Goal: Transaction & Acquisition: Purchase product/service

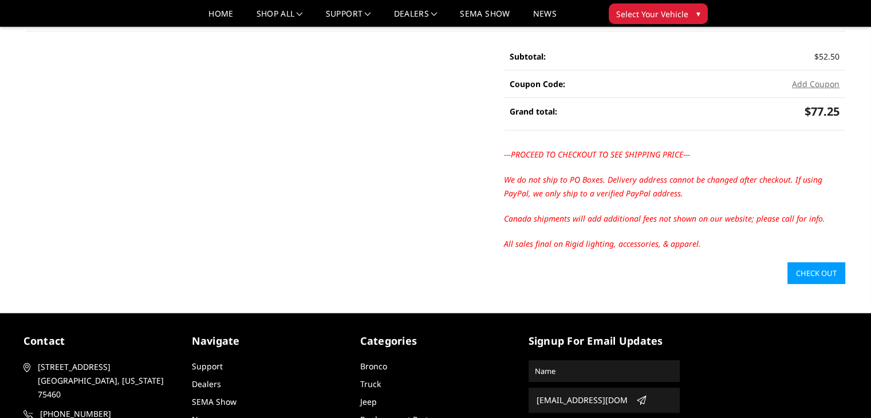
scroll to position [286, 0]
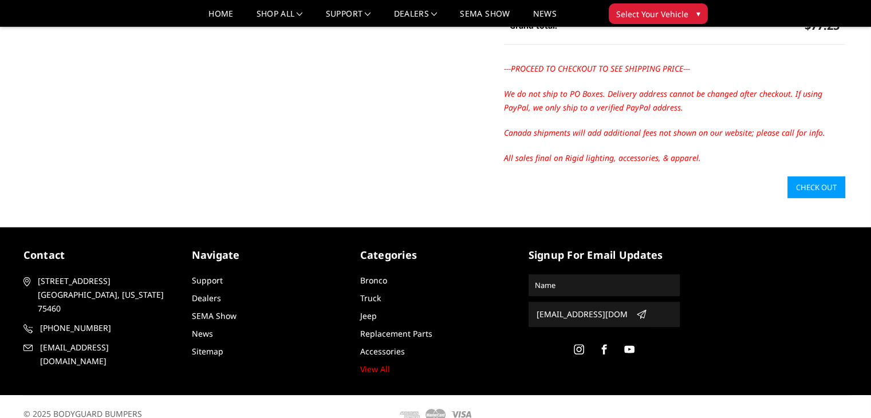
click at [826, 184] on link "Check out" at bounding box center [816, 187] width 58 height 22
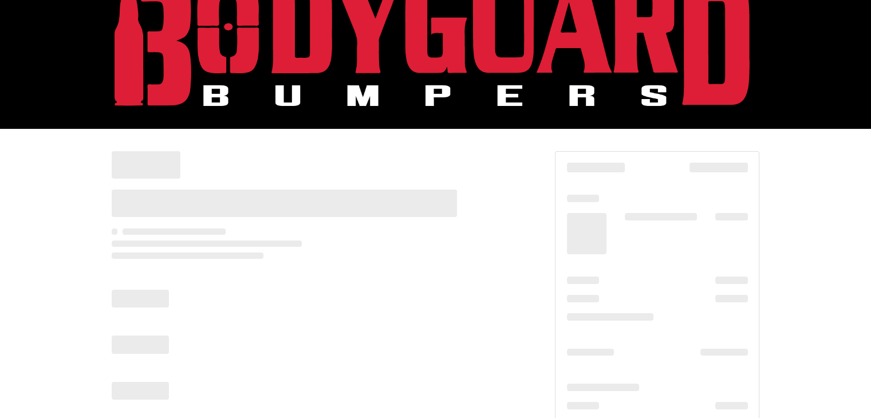
scroll to position [73, 0]
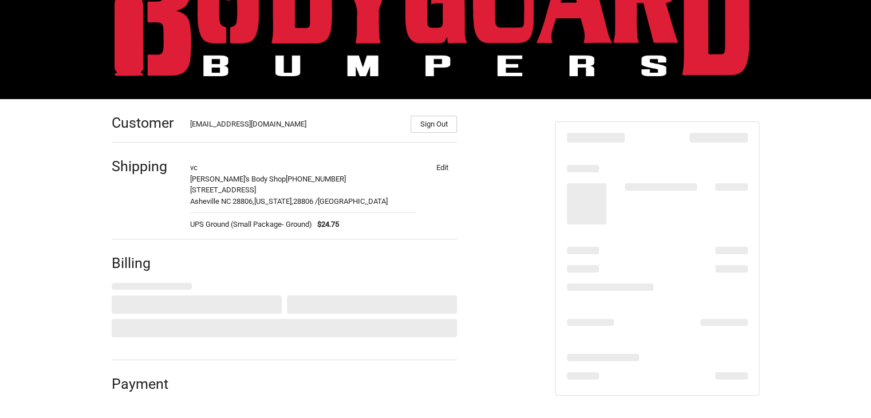
click at [441, 172] on button "Edit" at bounding box center [442, 167] width 30 height 16
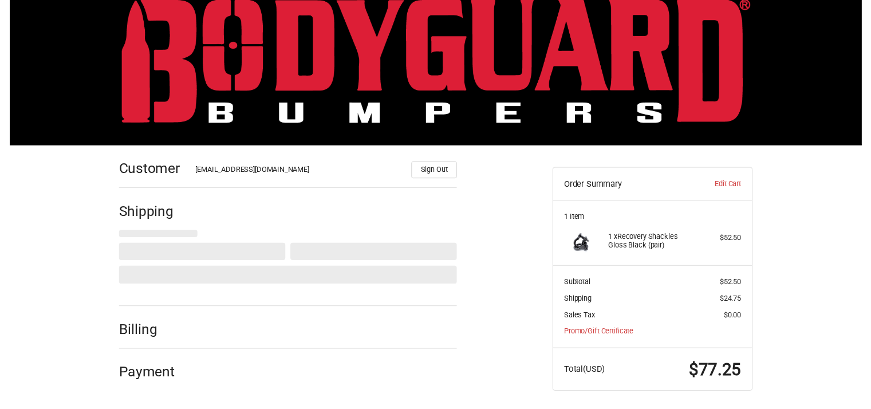
scroll to position [32, 0]
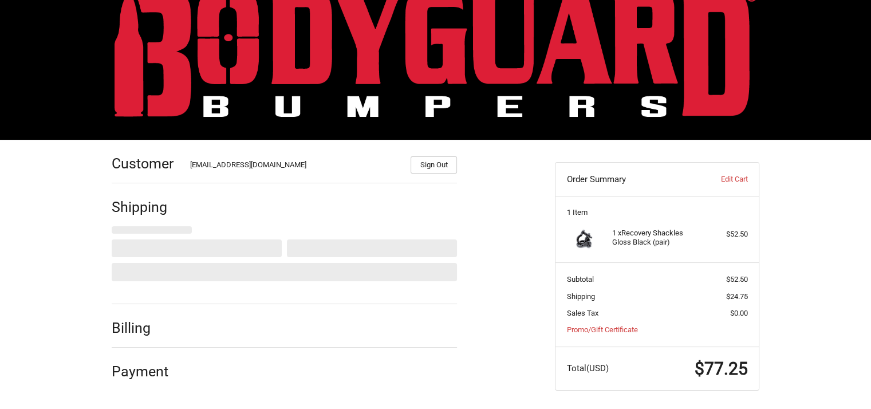
select select "US"
select select "NC"
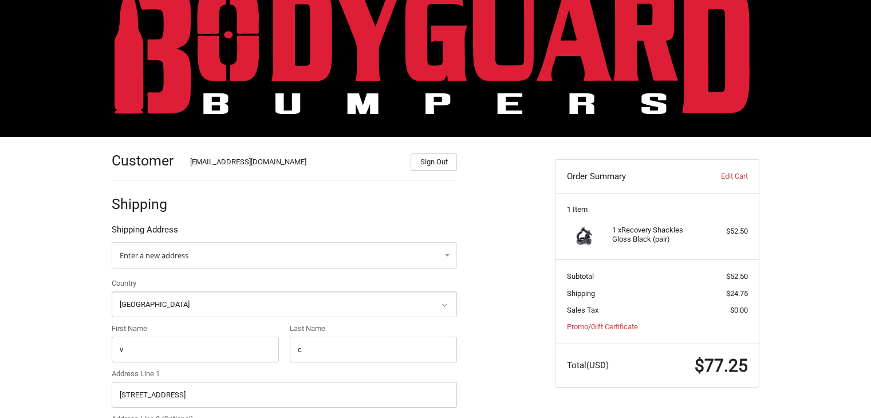
scroll to position [149, 0]
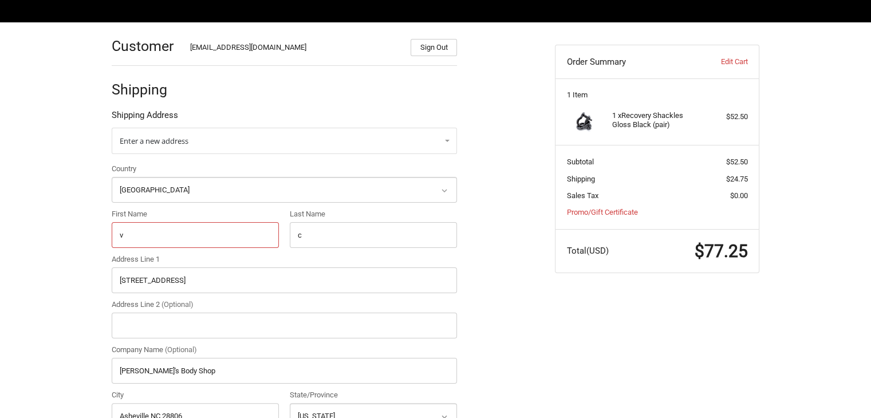
drag, startPoint x: 156, startPoint y: 227, endPoint x: 90, endPoint y: 227, distance: 66.4
paste input "[PERSON_NAME] De Los [PERSON_NAME]"
drag, startPoint x: 205, startPoint y: 234, endPoint x: 149, endPoint y: 231, distance: 56.2
click at [149, 231] on input "[PERSON_NAME] De Los [PERSON_NAME]" at bounding box center [195, 235] width 167 height 26
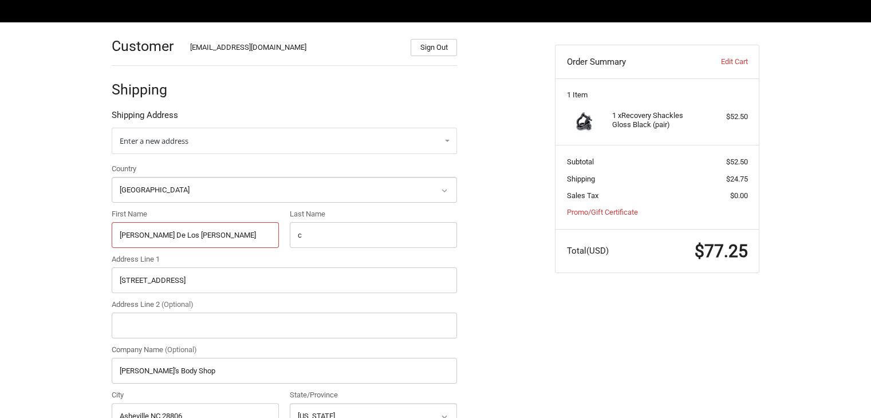
type input "[PERSON_NAME] De Los [PERSON_NAME]"
drag, startPoint x: 343, startPoint y: 232, endPoint x: 287, endPoint y: 232, distance: 56.1
click at [287, 232] on div "Last Name c" at bounding box center [374, 228] width 178 height 40
paste input "De Los [PERSON_NAME]"
type input "De Los [PERSON_NAME]"
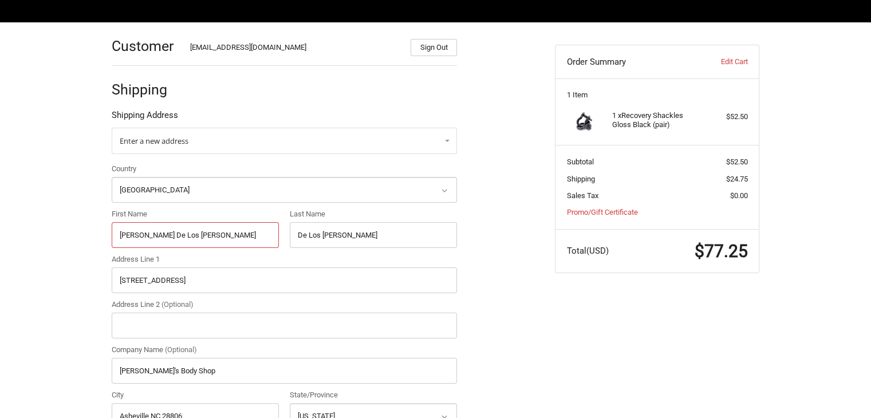
click at [190, 239] on input "[PERSON_NAME] De Los [PERSON_NAME]" at bounding box center [195, 235] width 167 height 26
drag, startPoint x: 196, startPoint y: 239, endPoint x: 149, endPoint y: 230, distance: 47.3
click at [149, 230] on input "[PERSON_NAME] De Los [PERSON_NAME]" at bounding box center [195, 235] width 167 height 26
type input "[PERSON_NAME]"
drag, startPoint x: 218, startPoint y: 280, endPoint x: 82, endPoint y: 279, distance: 135.1
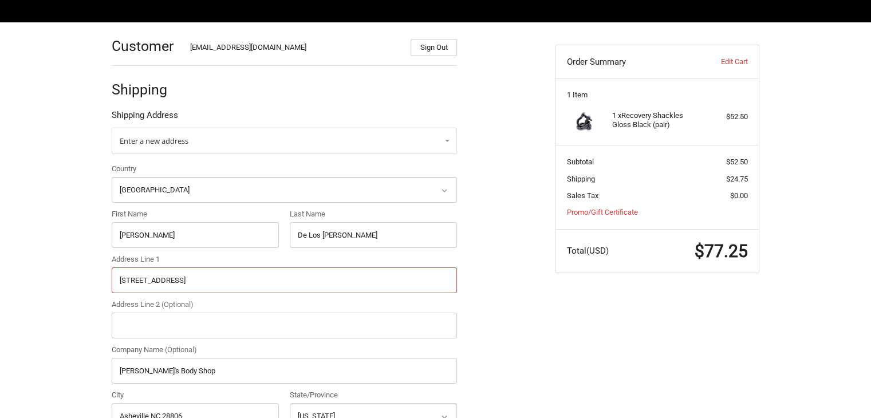
paste input "text"
type input "[STREET_ADDRESS]"
click at [176, 333] on input "Address Line 2 (Optional)" at bounding box center [284, 326] width 345 height 26
paste input "Apt #7"
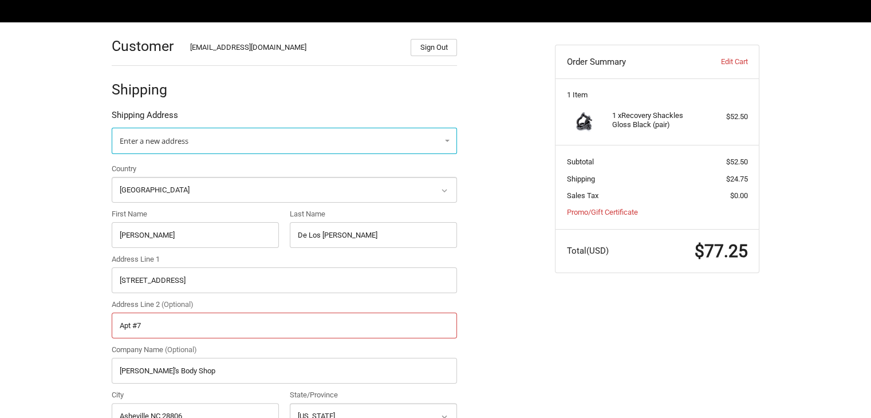
scroll to position [264, 0]
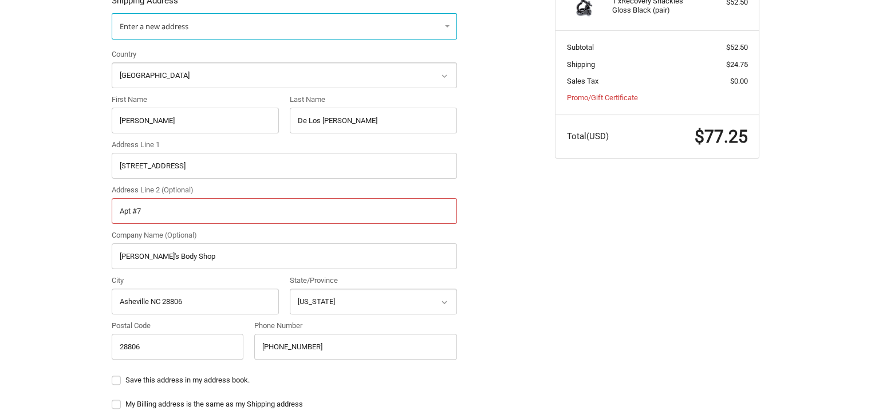
type input "Apt #7"
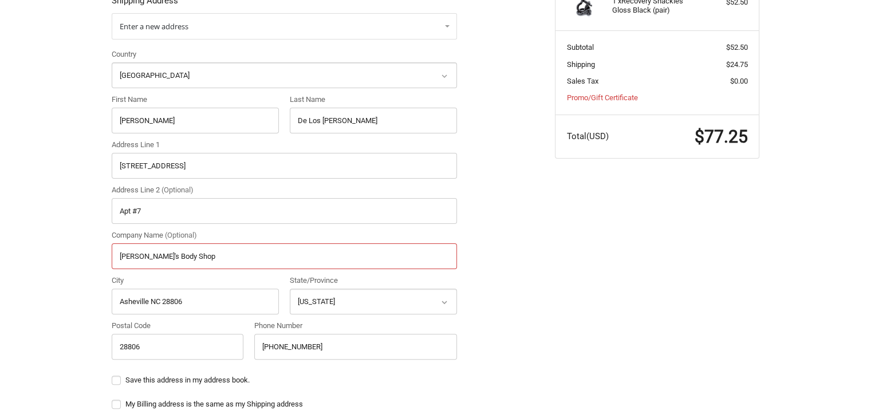
drag, startPoint x: 181, startPoint y: 259, endPoint x: 98, endPoint y: 259, distance: 82.5
click at [98, 259] on div "Customer [EMAIL_ADDRESS][DOMAIN_NAME] Sign Out Shipping Shipping Address Enter …" at bounding box center [435, 322] width 687 height 829
drag, startPoint x: 184, startPoint y: 301, endPoint x: 90, endPoint y: 302, distance: 93.3
click at [90, 302] on div "Customer [EMAIL_ADDRESS][DOMAIN_NAME] Sign Out Shipping Shipping Address Enter …" at bounding box center [435, 322] width 871 height 829
paste input "text"
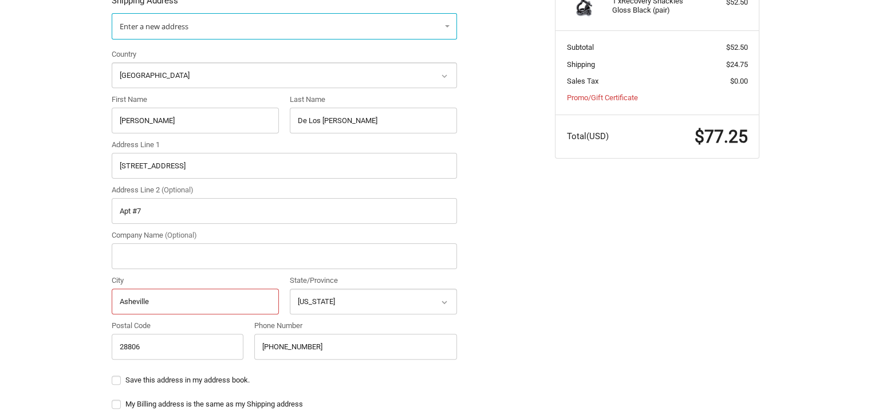
type input "Asheville"
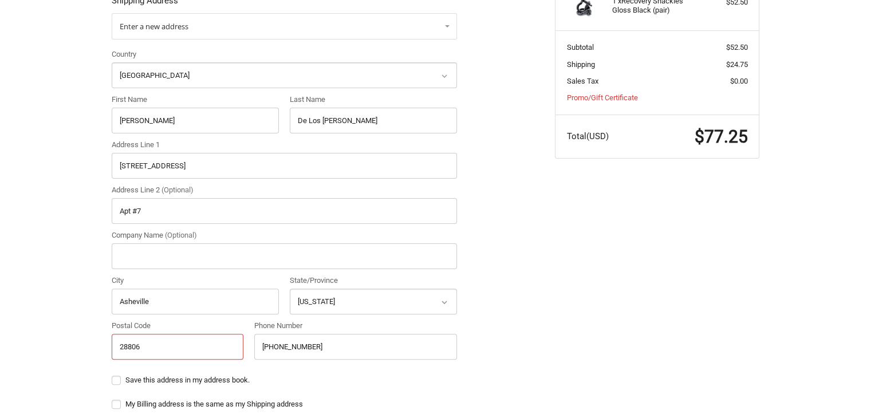
drag, startPoint x: 149, startPoint y: 350, endPoint x: 91, endPoint y: 350, distance: 57.8
click at [91, 350] on div "Customer [EMAIL_ADDRESS][DOMAIN_NAME] Sign Out Shipping Shipping Address Enter …" at bounding box center [435, 322] width 871 height 829
drag, startPoint x: 320, startPoint y: 342, endPoint x: 236, endPoint y: 342, distance: 84.2
click at [236, 342] on div "Country Select a country [GEOGRAPHIC_DATA] [GEOGRAPHIC_DATA] [GEOGRAPHIC_DATA] …" at bounding box center [284, 207] width 357 height 317
paste input "[PHONE_NUMBER]"
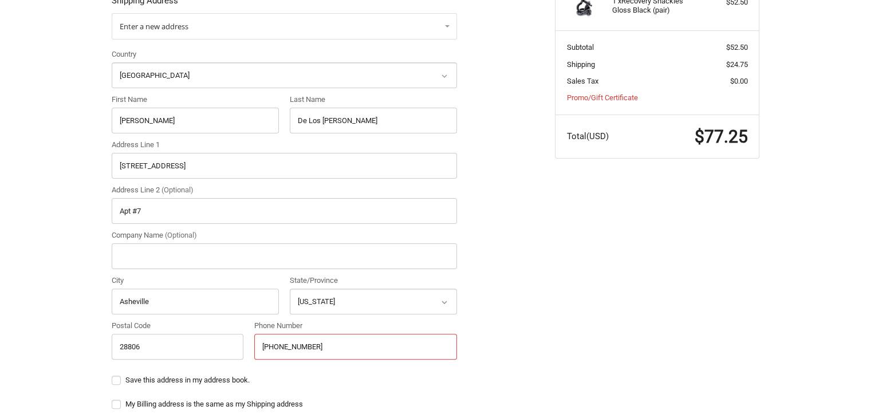
type input "[PHONE_NUMBER]"
click at [528, 319] on div "Customer [EMAIL_ADDRESS][DOMAIN_NAME] Sign Out Shipping Shipping Address Enter …" at bounding box center [324, 317] width 443 height 818
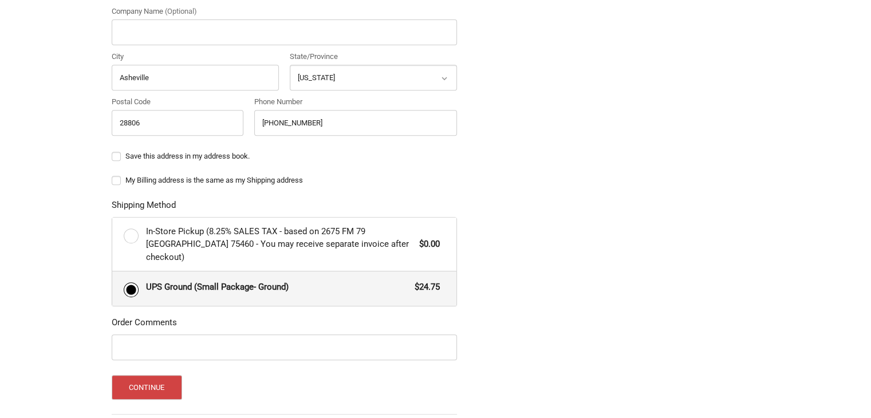
scroll to position [550, 0]
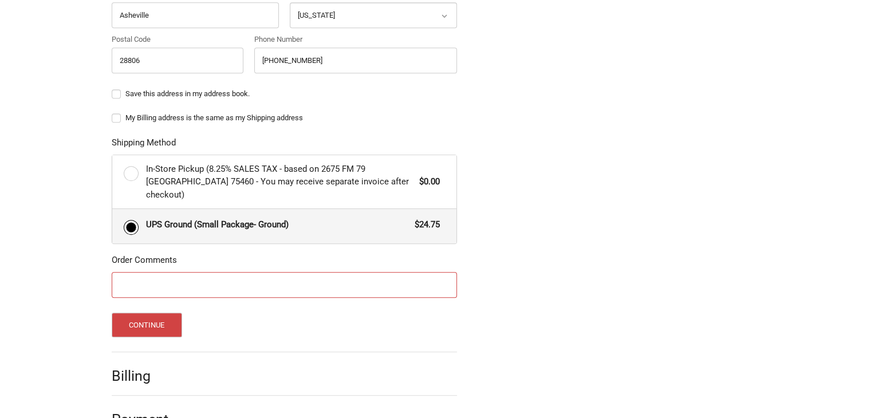
click at [179, 272] on input "Order Comments" at bounding box center [284, 285] width 345 height 26
paste input "20743"
type input "PO 20743"
click at [143, 313] on button "Continue" at bounding box center [147, 325] width 70 height 25
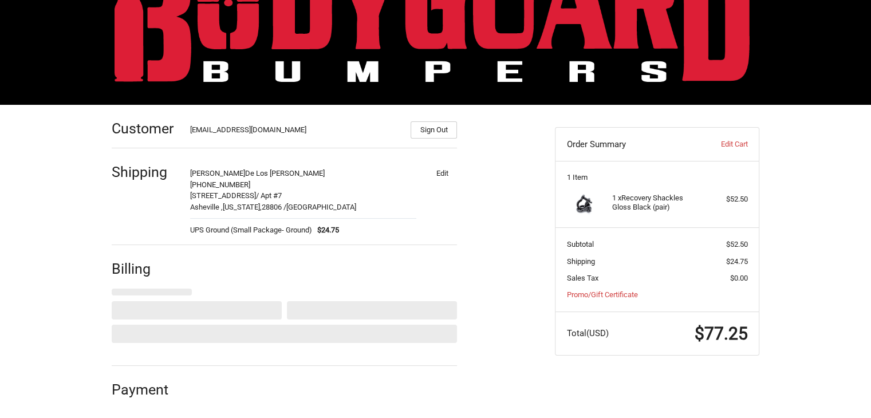
select select "US"
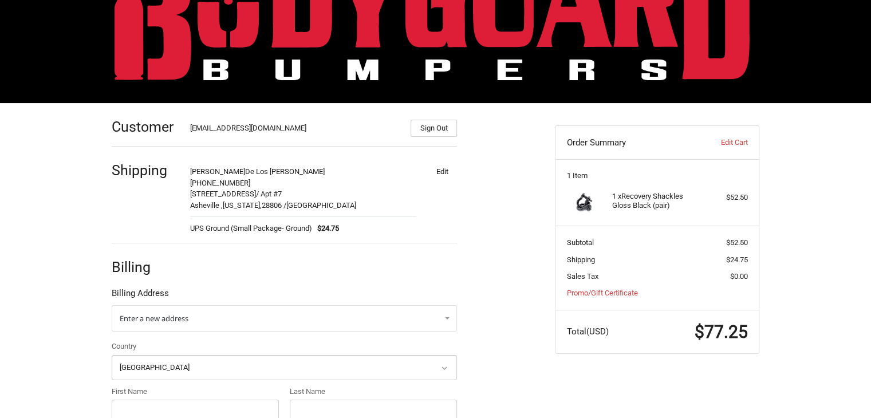
scroll to position [241, 0]
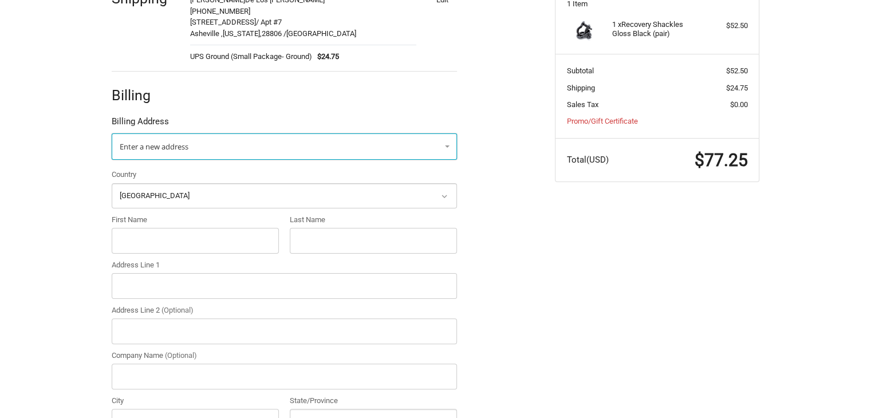
click at [254, 144] on link "Enter a new address" at bounding box center [284, 146] width 345 height 26
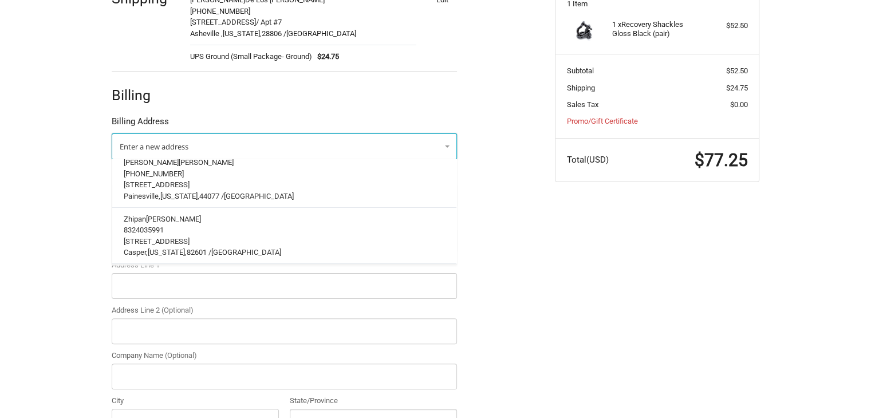
scroll to position [3837, 0]
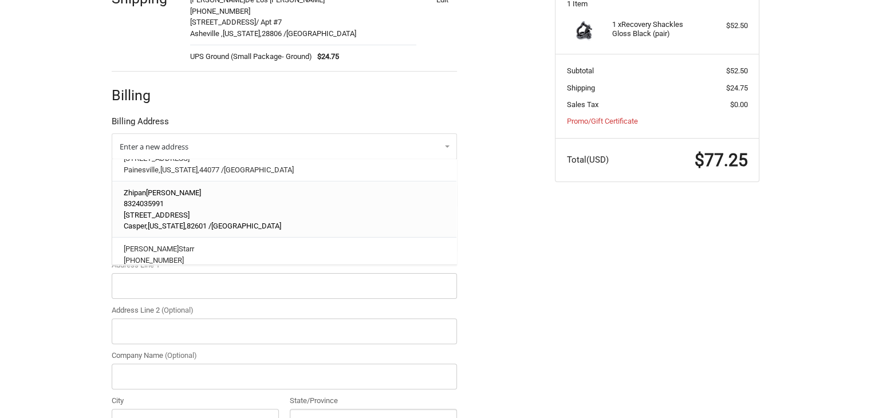
click at [211, 209] on p "[STREET_ADDRESS]" at bounding box center [285, 214] width 322 height 11
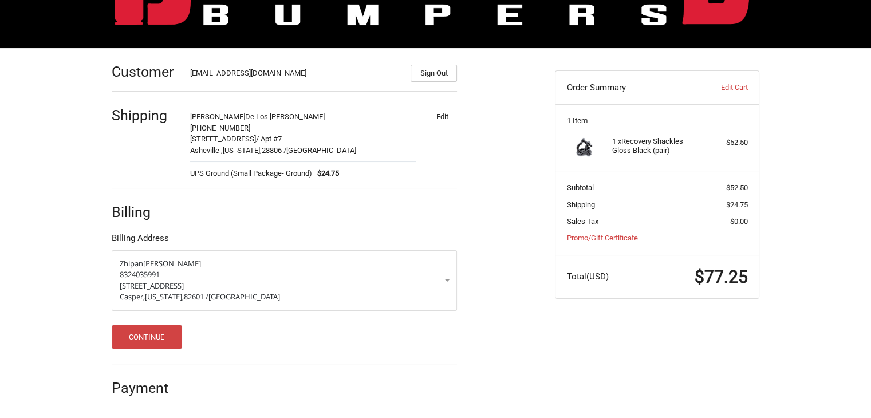
scroll to position [123, 0]
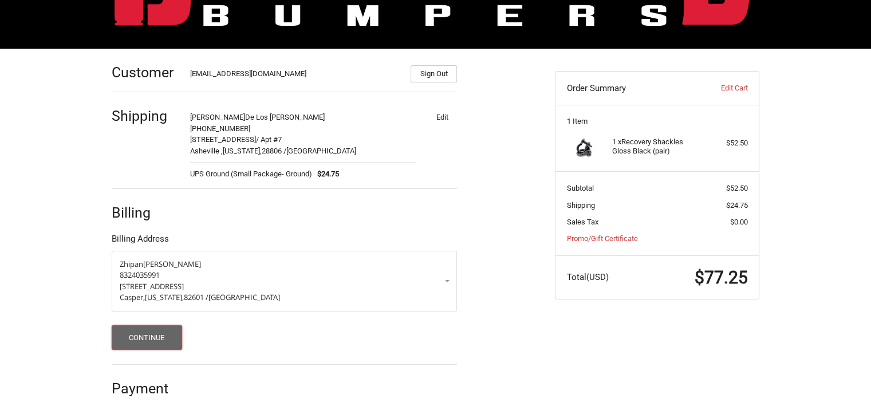
click at [163, 334] on button "Continue" at bounding box center [147, 337] width 70 height 25
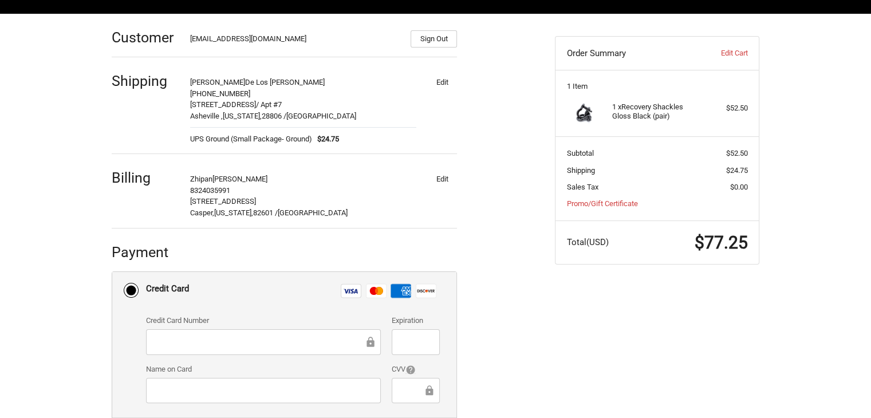
scroll to position [269, 0]
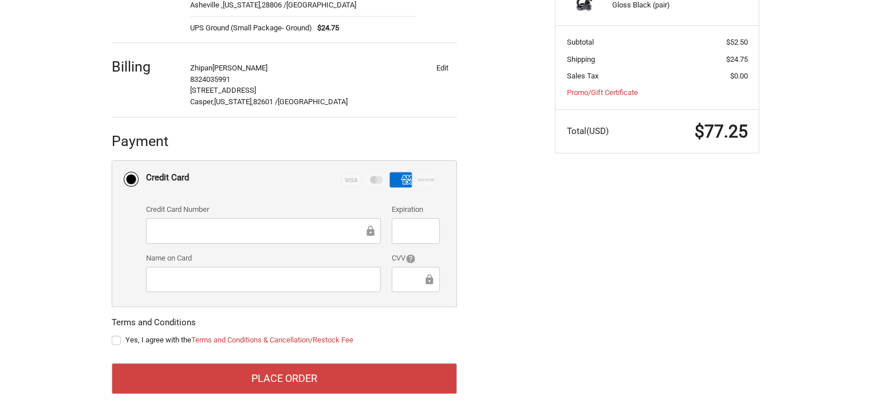
click at [404, 271] on div at bounding box center [416, 280] width 48 height 26
click at [507, 165] on div "Customer [EMAIL_ADDRESS][DOMAIN_NAME] Sign Out Shipping [PERSON_NAME] De Los [P…" at bounding box center [324, 155] width 443 height 505
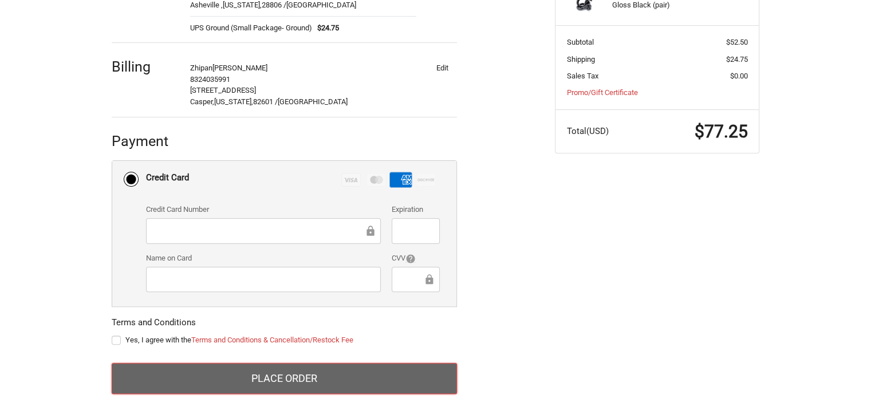
click at [257, 372] on button "Place Order" at bounding box center [284, 378] width 345 height 31
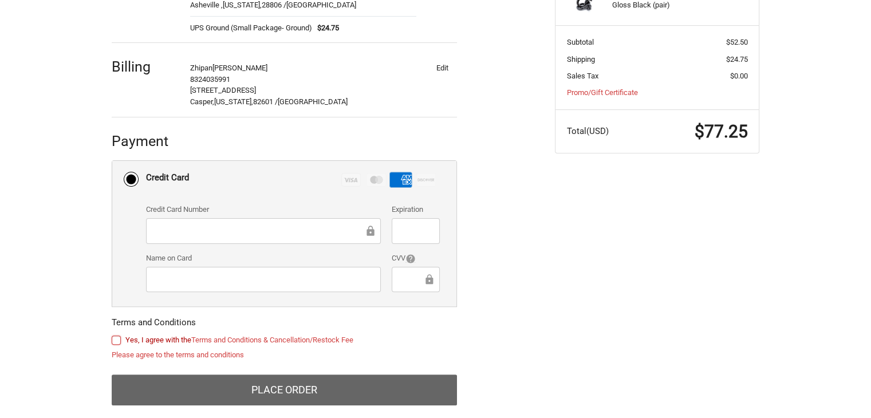
scroll to position [281, 0]
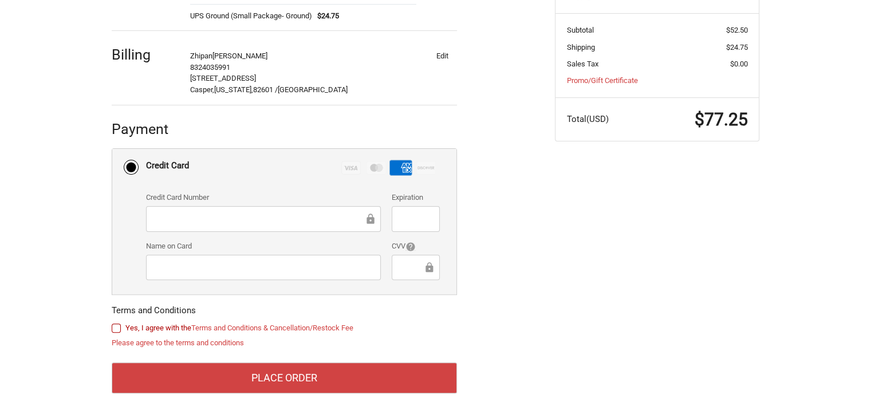
click at [113, 326] on label "Yes, I agree with the Terms and Conditions & Cancellation/Restock Fee" at bounding box center [284, 328] width 345 height 9
click at [112, 323] on input "Yes, I agree with the Terms and Conditions & Cancellation/Restock Fee" at bounding box center [112, 322] width 1 height 1
checkbox input "true"
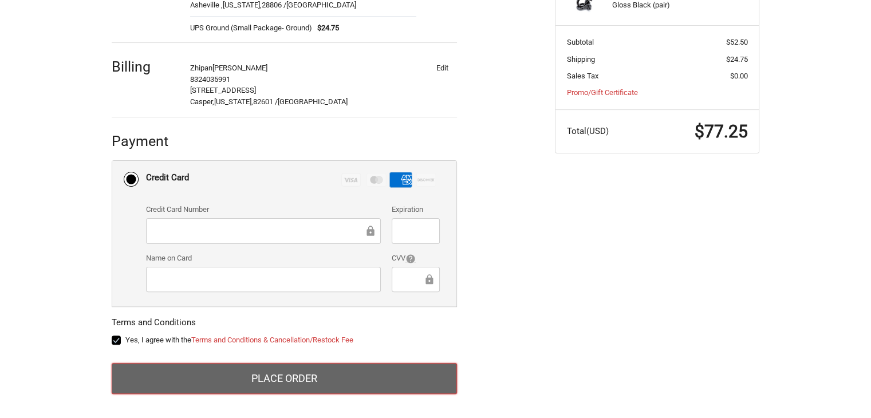
click at [151, 375] on button "Place Order" at bounding box center [284, 378] width 345 height 31
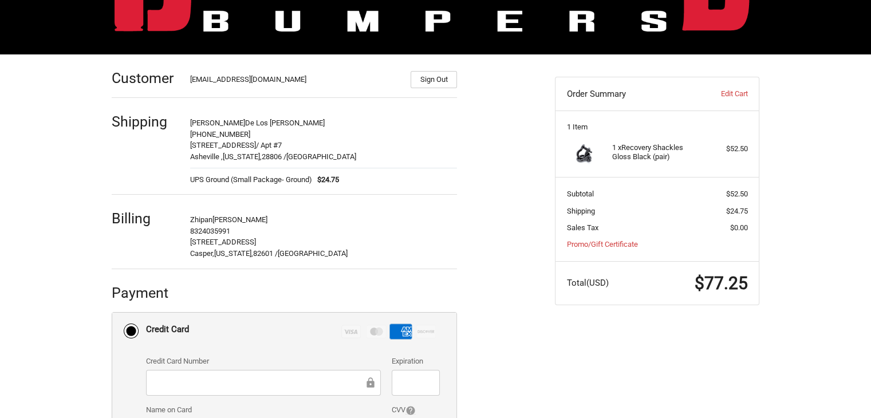
scroll to position [40, 0]
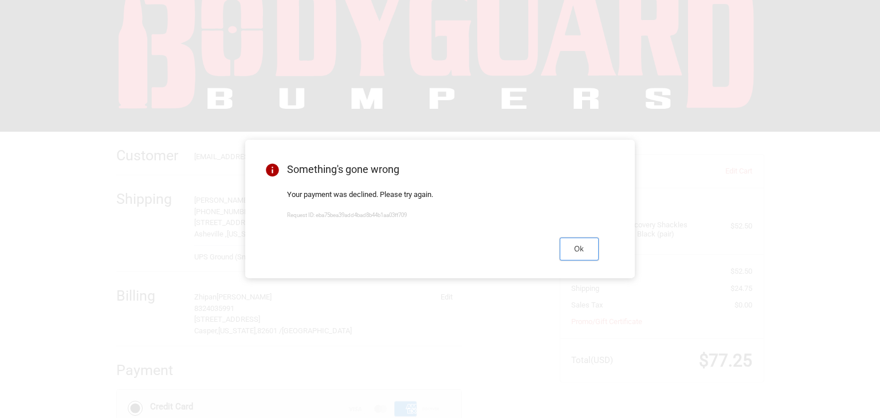
click at [574, 250] on button "Ok" at bounding box center [578, 249] width 39 height 22
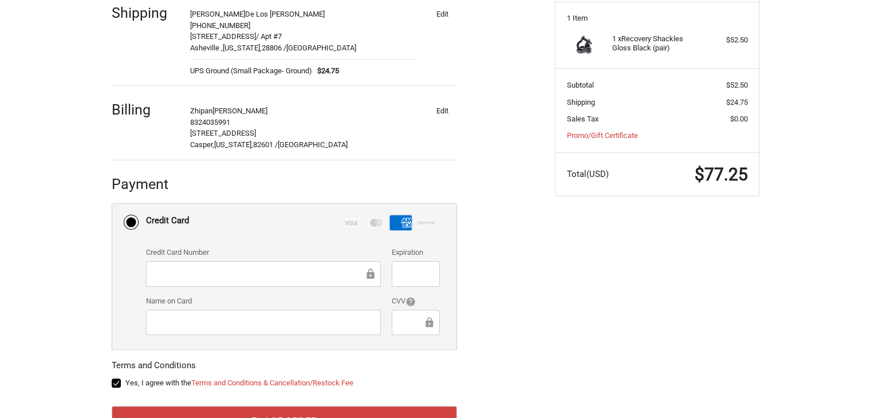
scroll to position [269, 0]
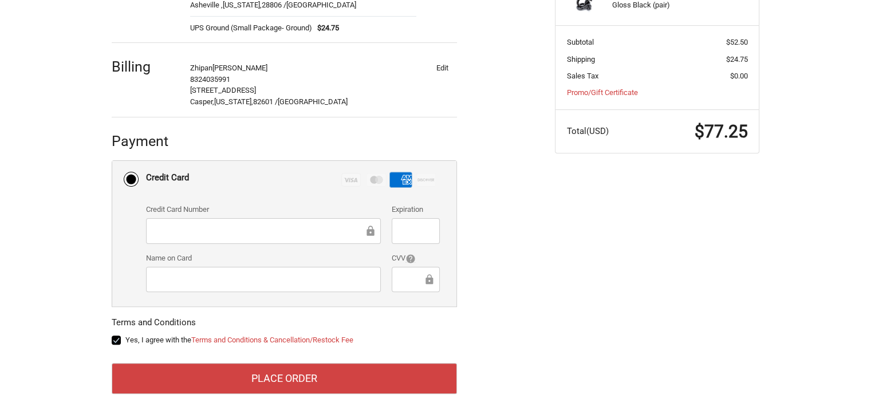
click at [507, 263] on div "Customer [EMAIL_ADDRESS][DOMAIN_NAME] Sign Out Shipping [PERSON_NAME] De Los [P…" at bounding box center [324, 155] width 443 height 505
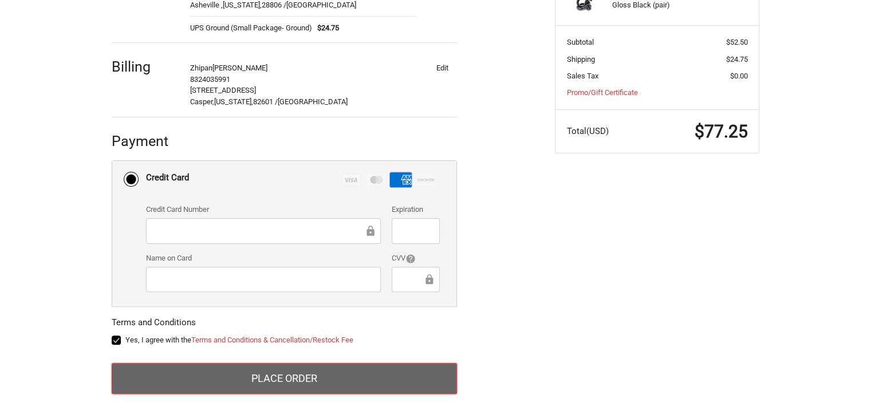
click at [291, 374] on button "Place Order" at bounding box center [284, 378] width 345 height 31
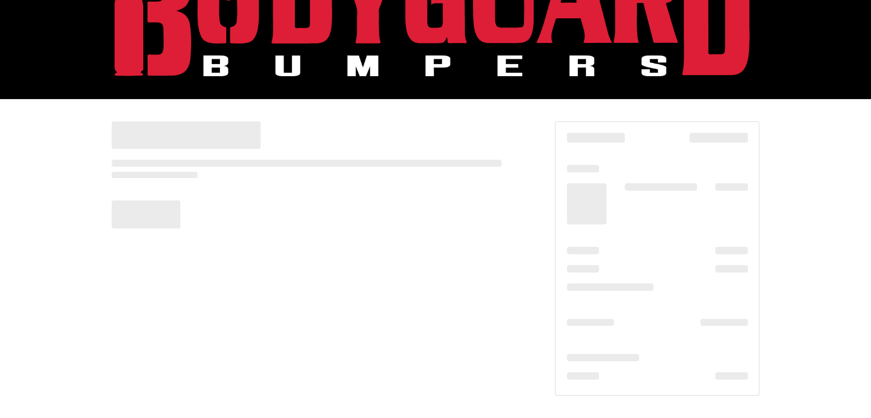
scroll to position [73, 0]
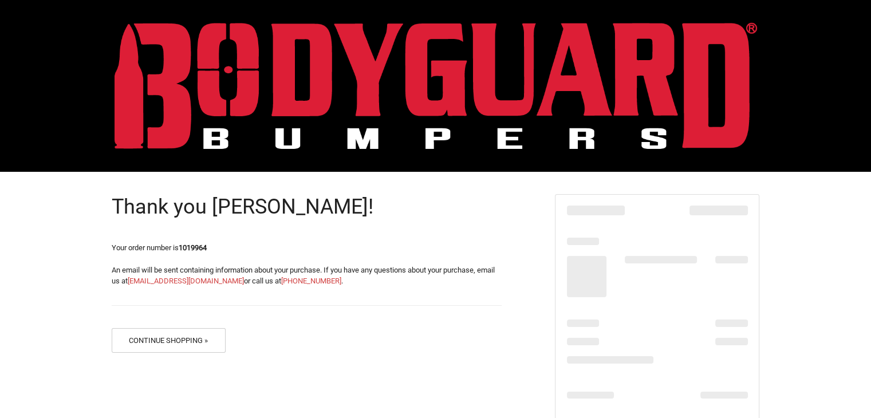
click at [192, 249] on strong "1019964" at bounding box center [193, 247] width 28 height 9
copy strong "1019964"
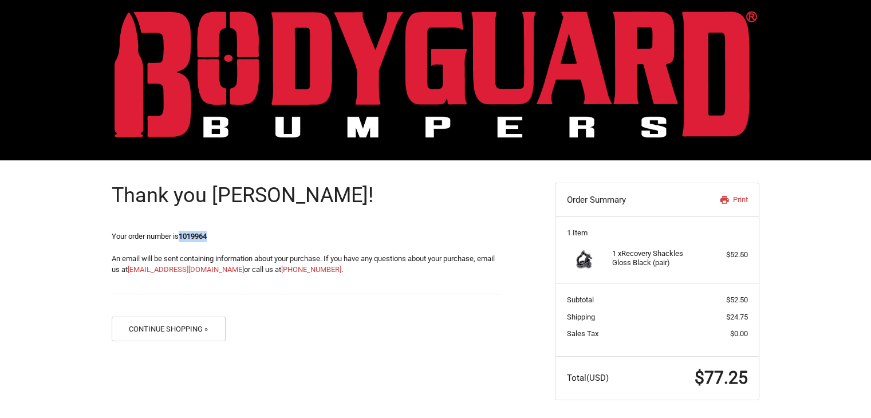
scroll to position [15, 0]
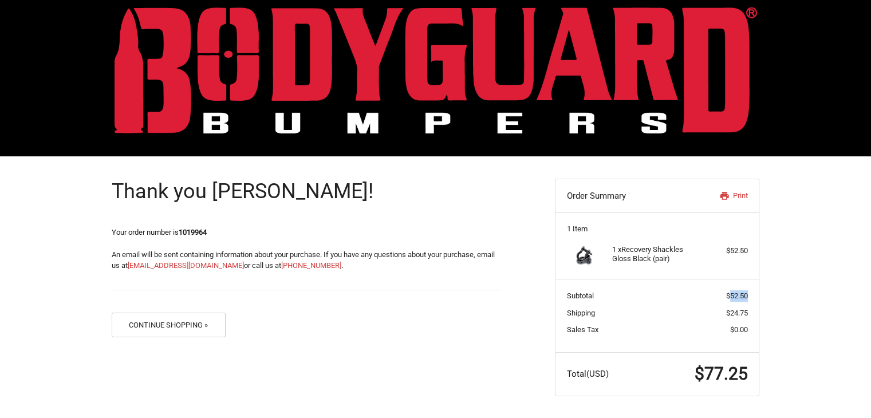
drag, startPoint x: 728, startPoint y: 291, endPoint x: 747, endPoint y: 294, distance: 18.5
click at [747, 294] on span "$52.50" at bounding box center [737, 295] width 22 height 9
copy span "52.50"
drag, startPoint x: 730, startPoint y: 314, endPoint x: 746, endPoint y: 312, distance: 16.2
click at [746, 313] on span "$24.75" at bounding box center [737, 313] width 22 height 9
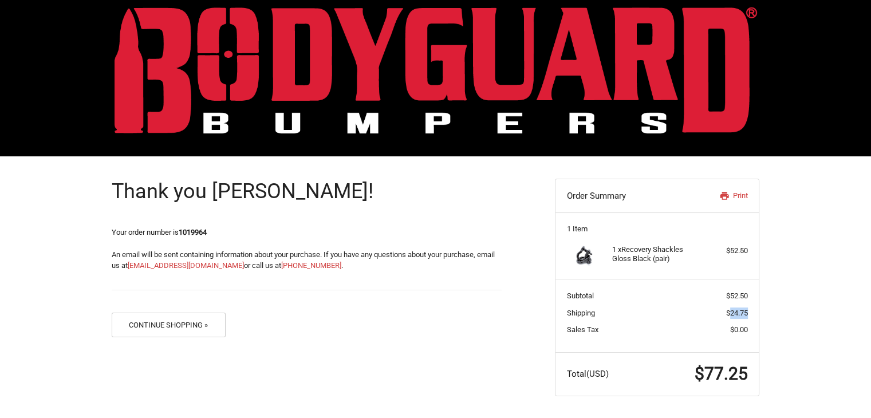
copy span "24.75"
click at [193, 231] on strong "1019964" at bounding box center [193, 232] width 28 height 9
copy strong "1019964"
